Goal: Task Accomplishment & Management: Use online tool/utility

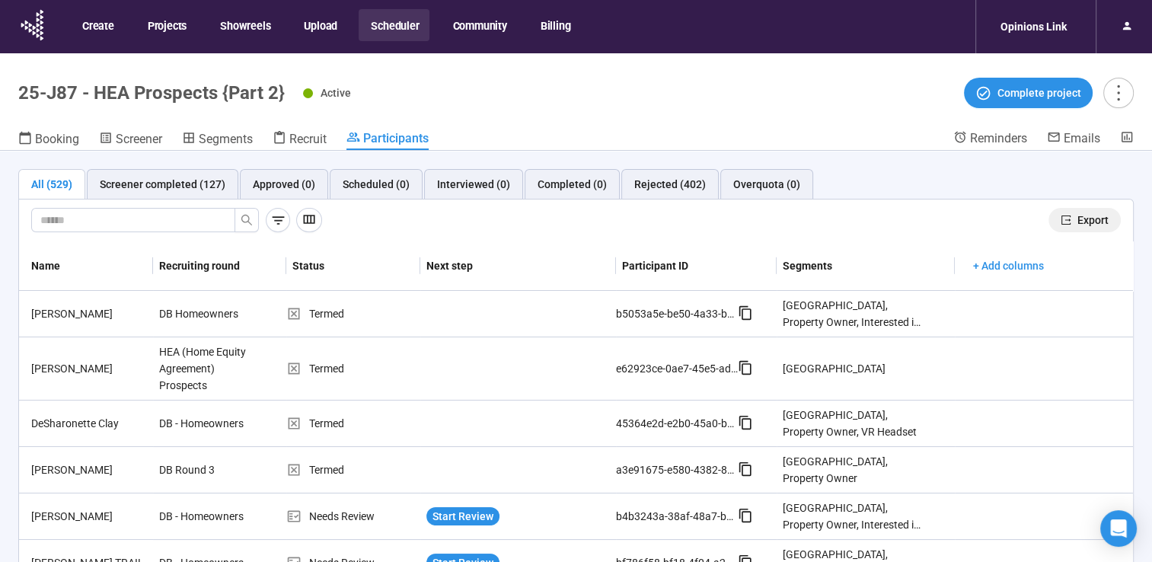
click at [1082, 225] on span "Export" at bounding box center [1093, 220] width 31 height 17
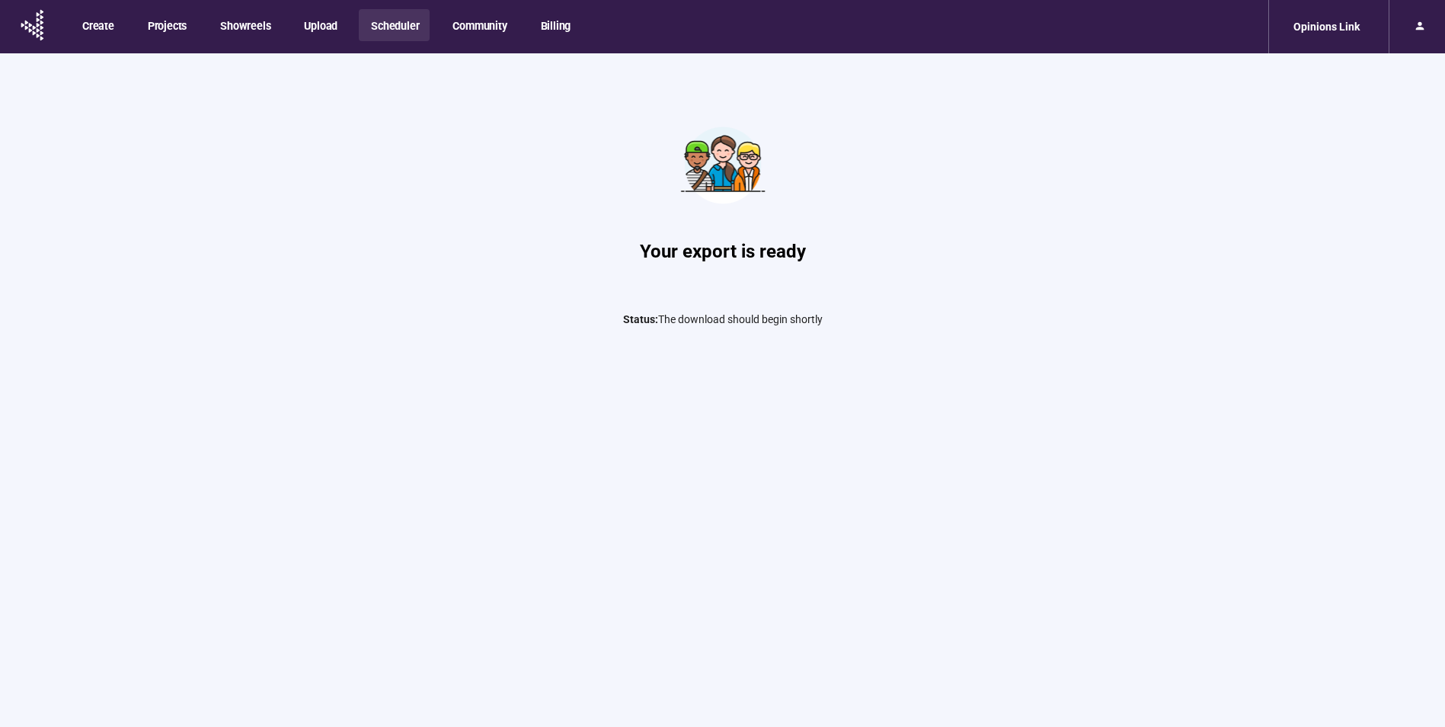
click at [365, 32] on button "Scheduler" at bounding box center [394, 25] width 71 height 32
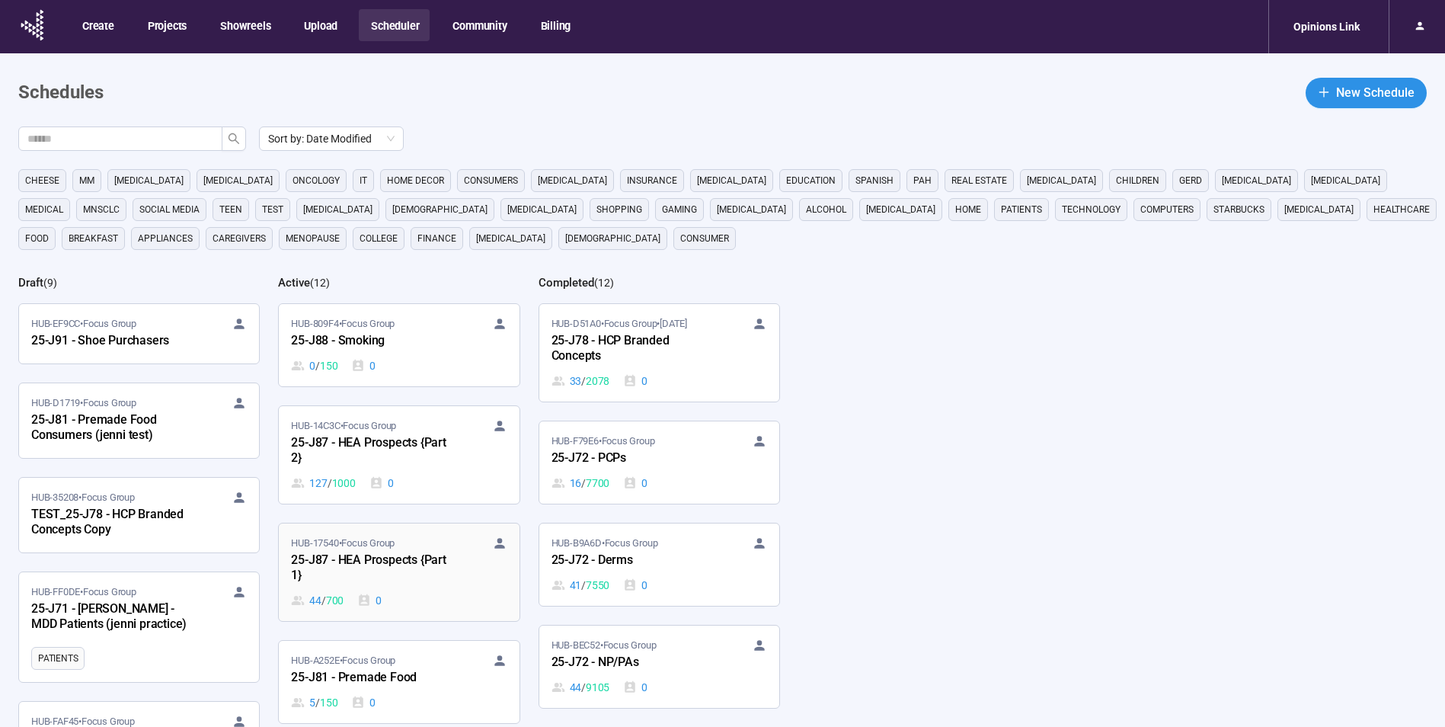
click at [379, 565] on div "25-J87 - HEA Prospects {Part 1}" at bounding box center [375, 568] width 168 height 35
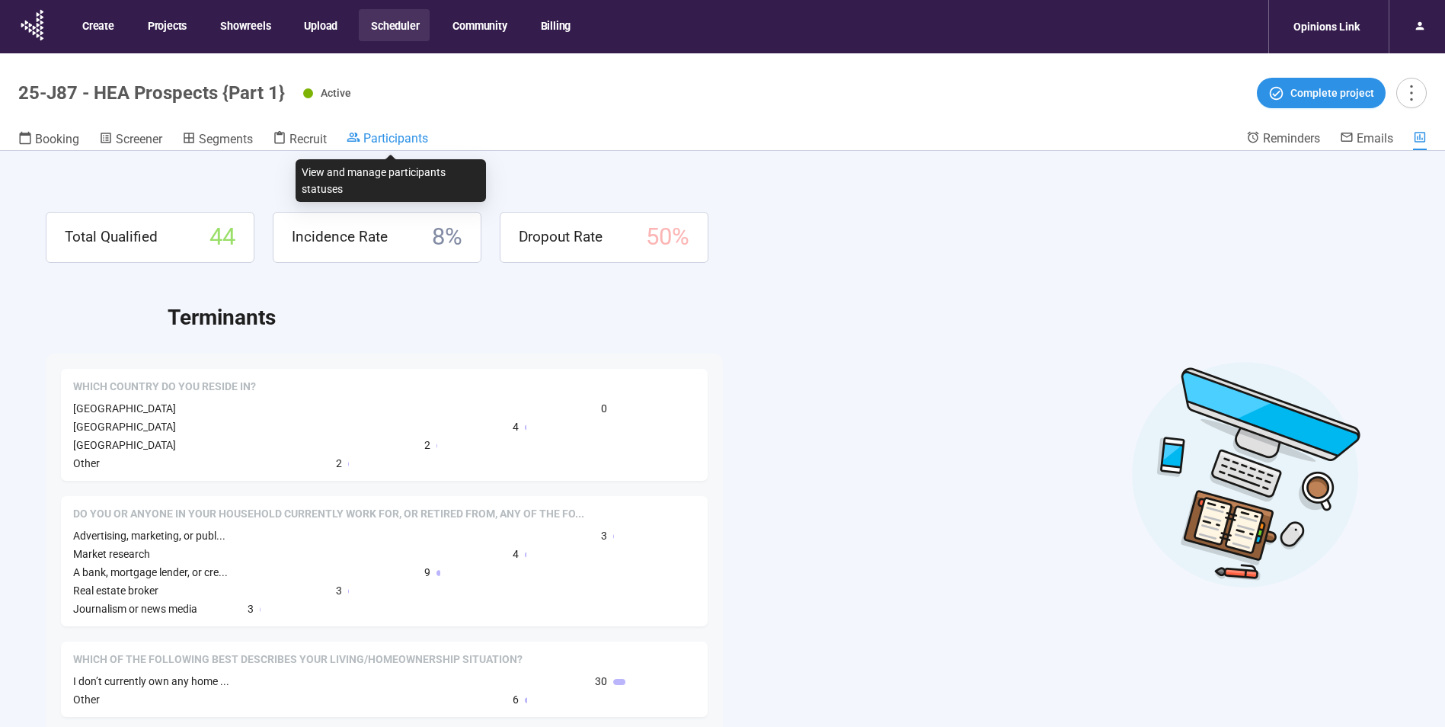
click at [377, 138] on span "Participants" at bounding box center [395, 138] width 65 height 14
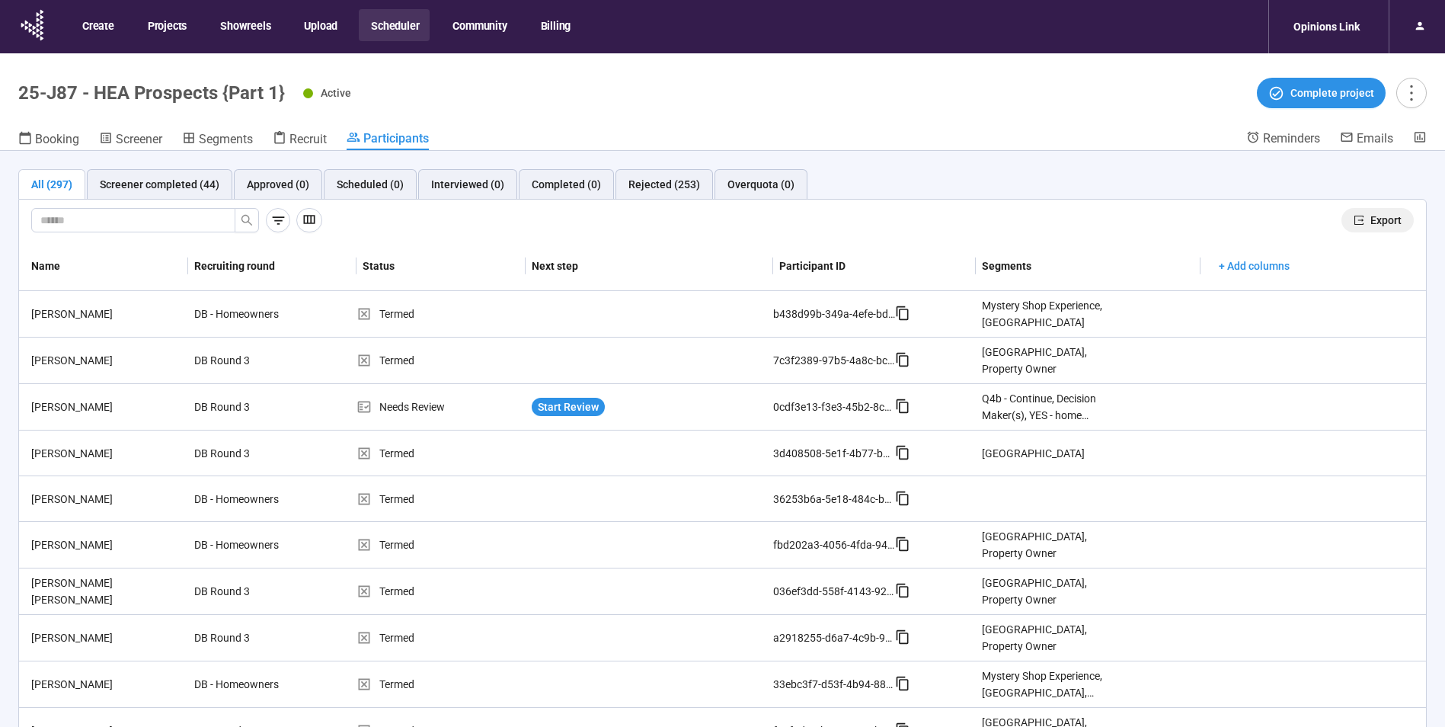
click at [1370, 218] on span "Export" at bounding box center [1385, 220] width 31 height 17
